Goal: Book appointment/travel/reservation

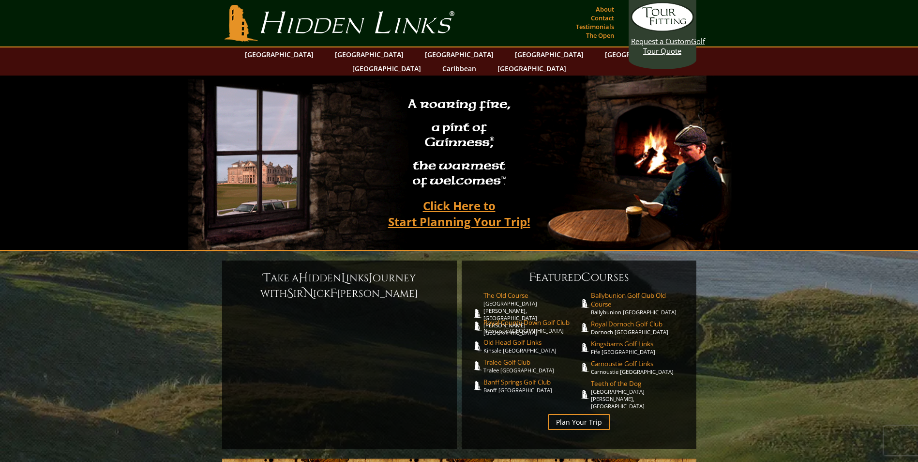
click at [821, 122] on section "A roaring fire, a pint of Guinness ® , the warmest of welcomes™. Click Here to …" at bounding box center [459, 162] width 918 height 175
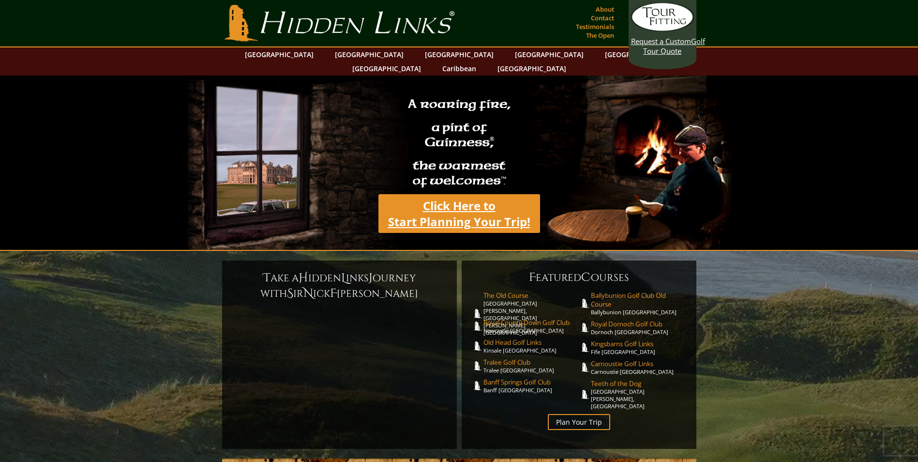
click at [456, 209] on link "Click Here to Start Planning Your Trip!" at bounding box center [459, 213] width 162 height 39
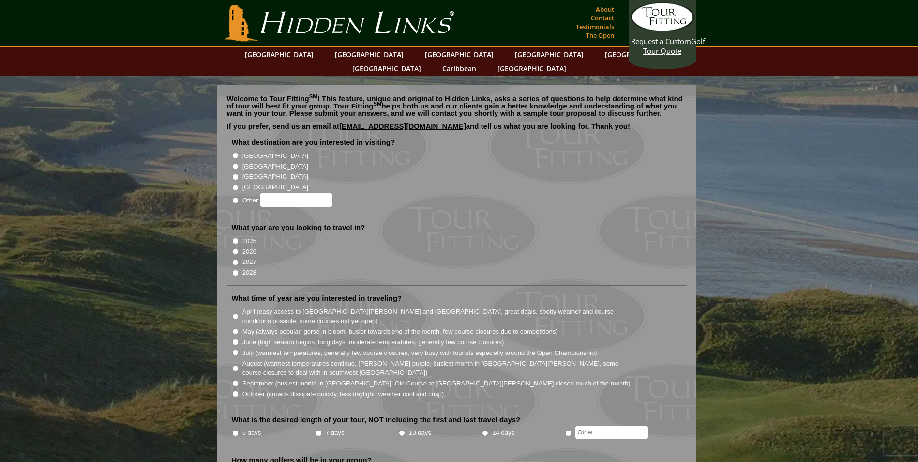
click at [366, 19] on link "Hidden Links Golf" at bounding box center [339, 23] width 235 height 37
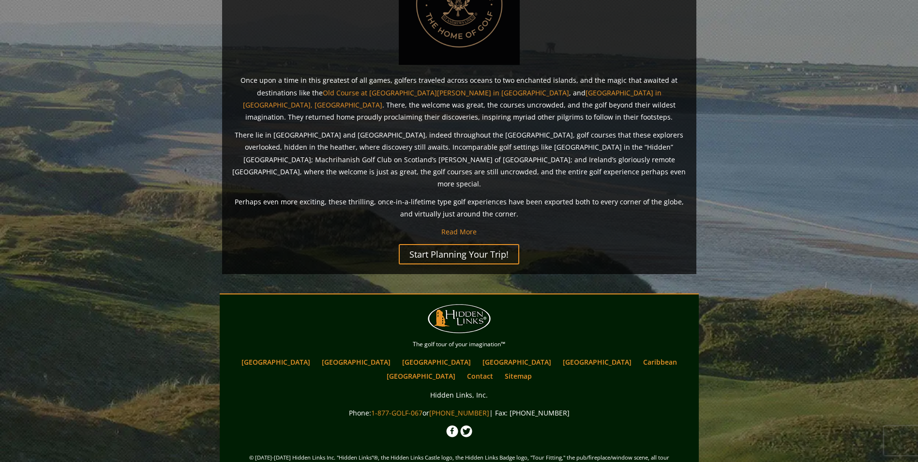
scroll to position [703, 0]
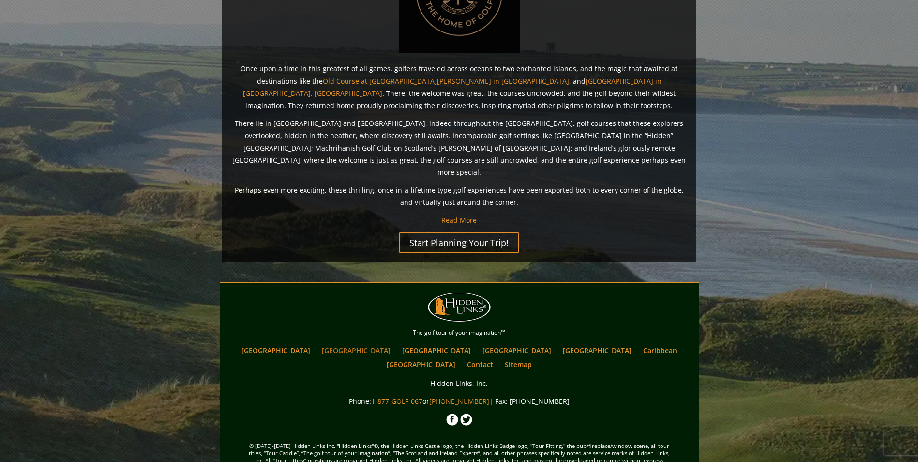
click at [349, 343] on link "[GEOGRAPHIC_DATA]" at bounding box center [356, 350] width 78 height 14
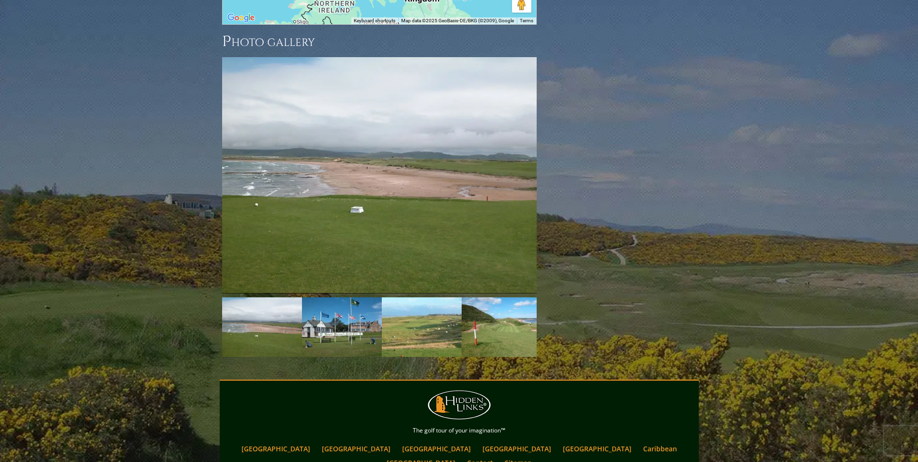
scroll to position [1430, 0]
